Goal: Information Seeking & Learning: Learn about a topic

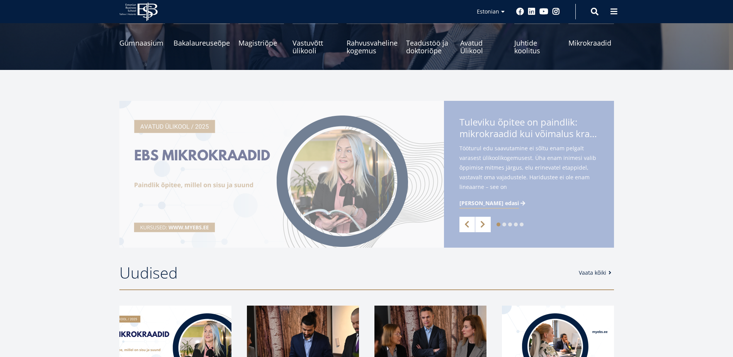
scroll to position [116, 0]
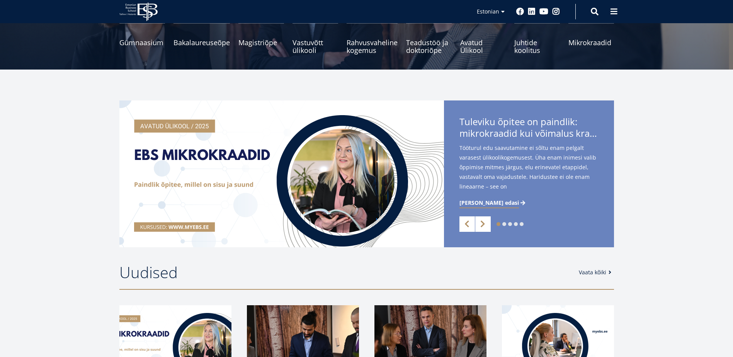
click at [165, 228] on img at bounding box center [281, 173] width 325 height 147
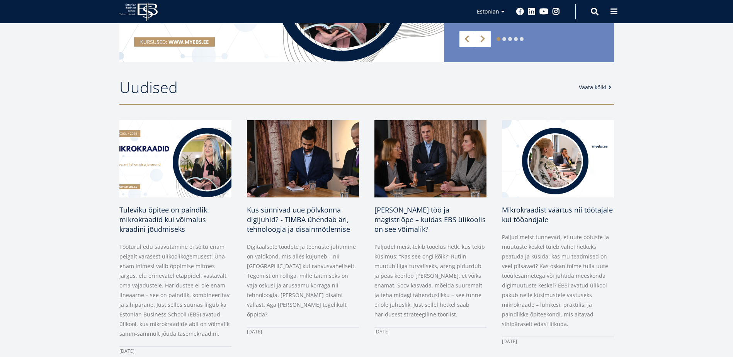
scroll to position [309, 0]
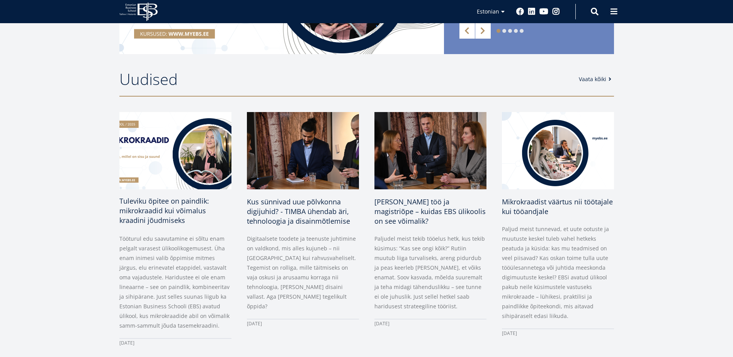
click at [161, 154] on img at bounding box center [175, 150] width 118 height 81
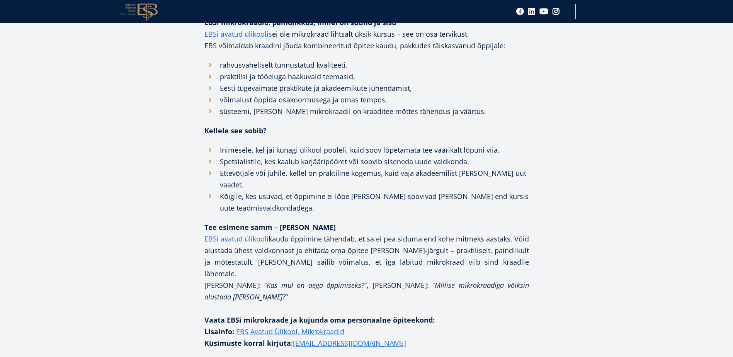
scroll to position [889, 0]
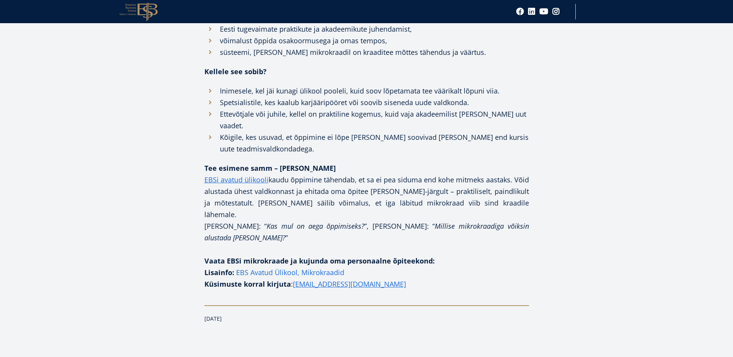
click at [325, 267] on link "EBS Avatud Ülikool, Mikrokraadid" at bounding box center [290, 273] width 108 height 12
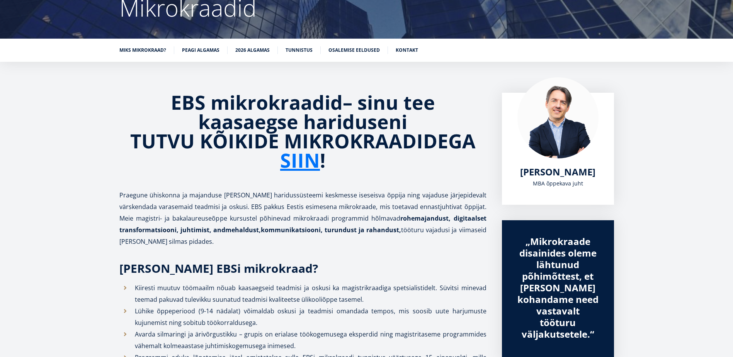
scroll to position [116, 0]
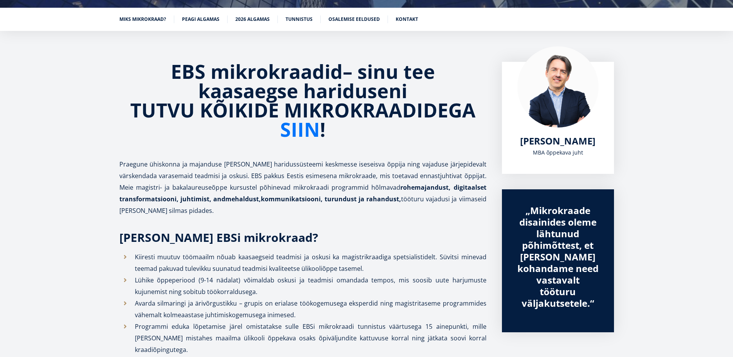
click at [311, 128] on link "SIIN" at bounding box center [300, 129] width 40 height 19
